Goal: Task Accomplishment & Management: Use online tool/utility

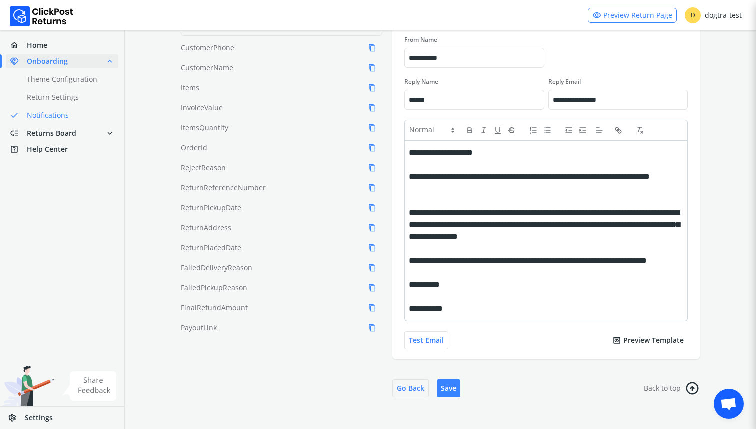
scroll to position [186, 0]
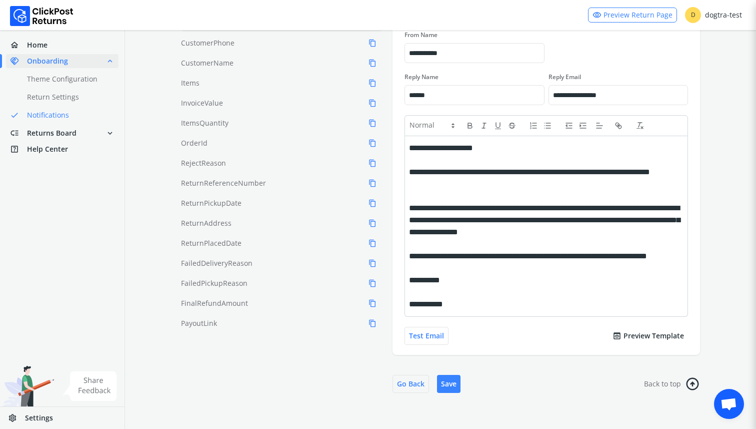
click at [624, 333] on button "preview Preview Template" at bounding box center [649, 336] width 80 height 18
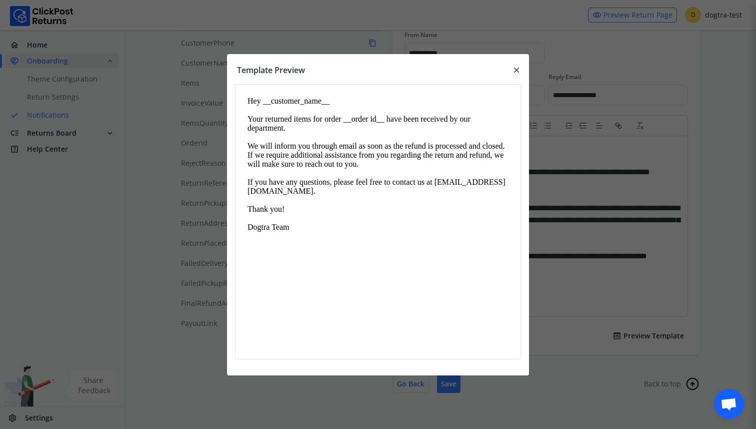
scroll to position [0, 0]
click at [579, 189] on div at bounding box center [378, 214] width 756 height 429
click at [515, 70] on span "close" at bounding box center [516, 70] width 9 height 14
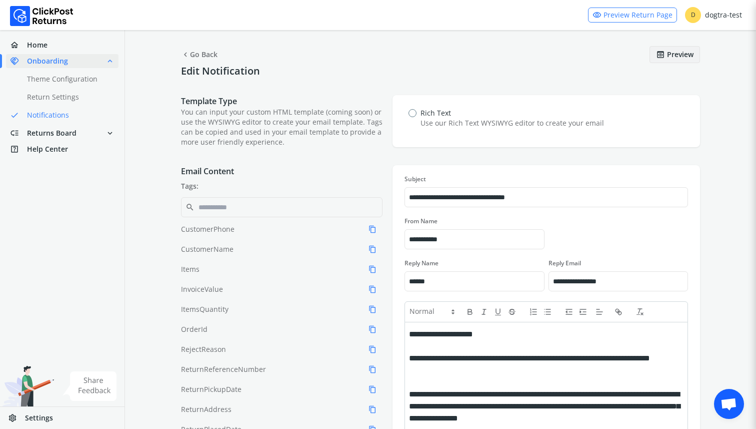
click at [658, 56] on span "preview" at bounding box center [660, 55] width 9 height 14
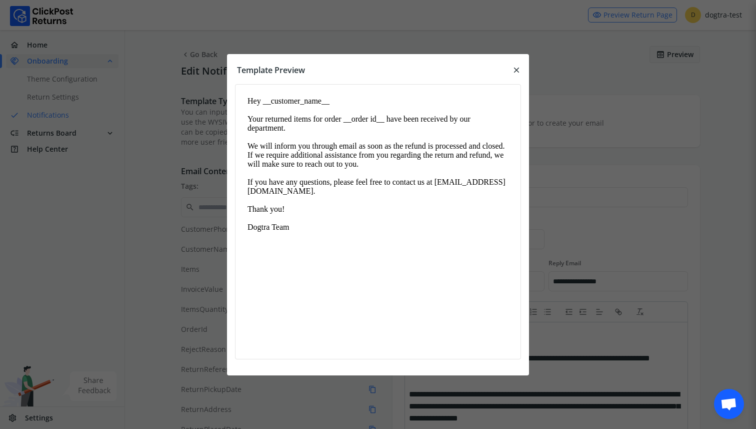
click at [518, 71] on span "close" at bounding box center [516, 70] width 9 height 14
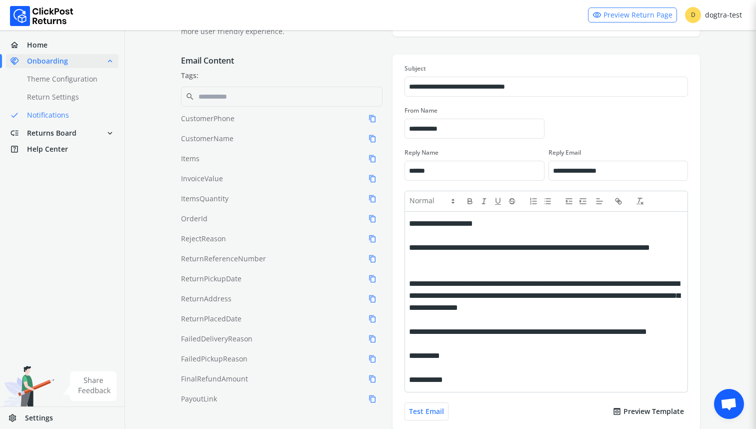
scroll to position [117, 0]
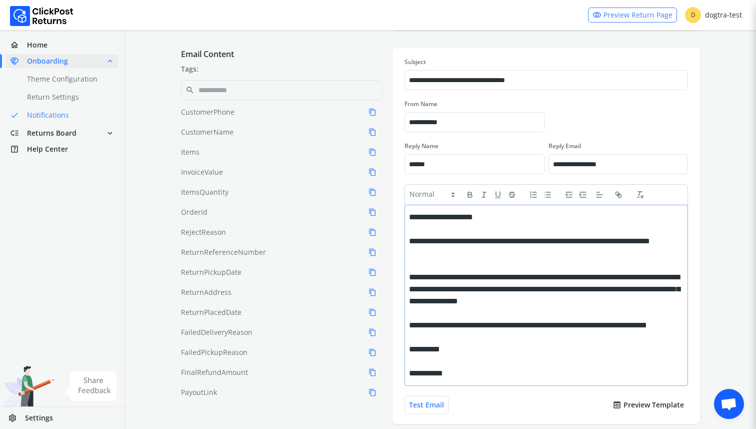
click at [512, 219] on div "**********" at bounding box center [544, 217] width 271 height 12
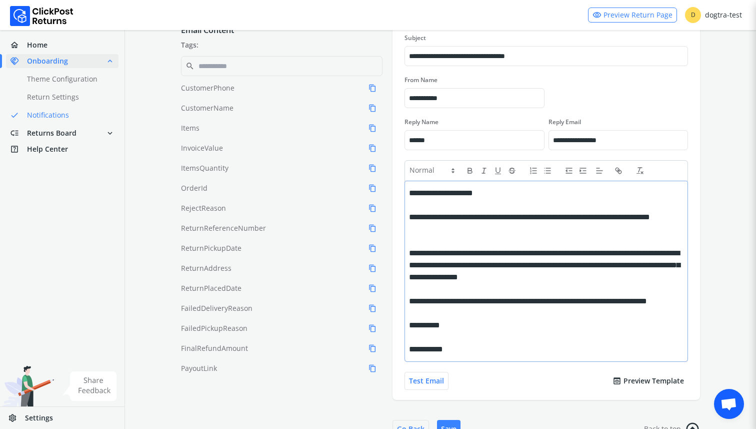
scroll to position [148, 0]
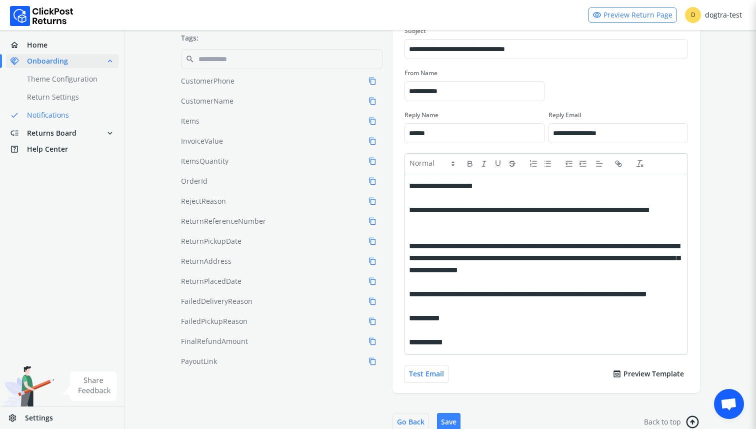
click at [609, 112] on label "Reply Email" at bounding box center [619, 115] width 140 height 8
click at [609, 124] on input "**********" at bounding box center [618, 133] width 139 height 18
click at [502, 380] on div "Test Email preview Preview Template" at bounding box center [547, 374] width 284 height 18
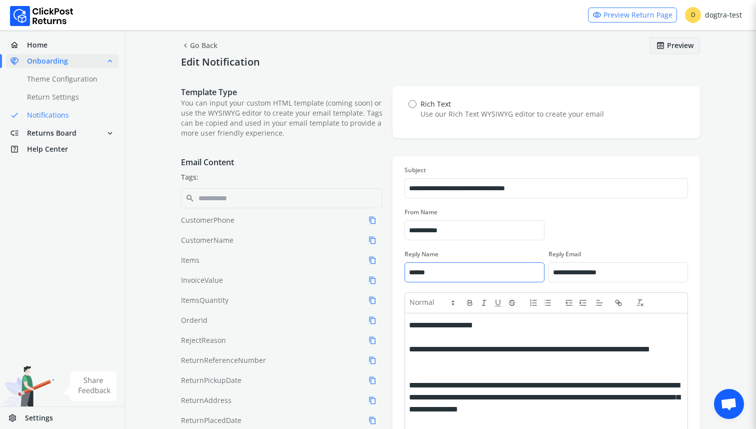
scroll to position [0, 0]
